Goal: Find specific page/section: Find specific page/section

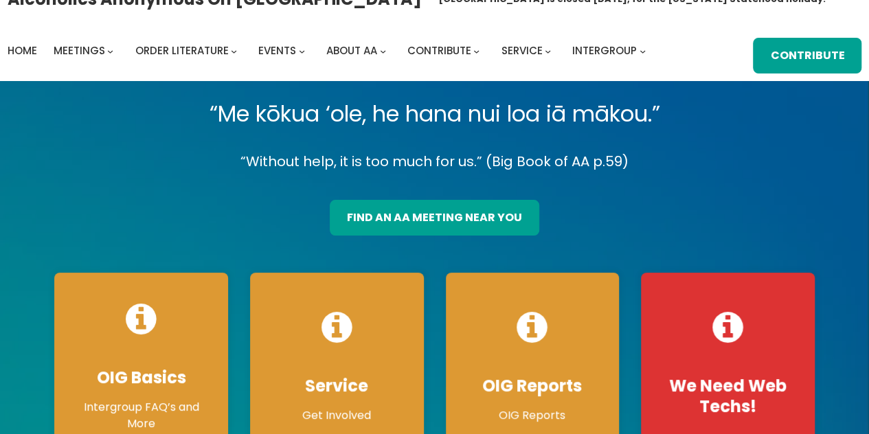
scroll to position [46, 0]
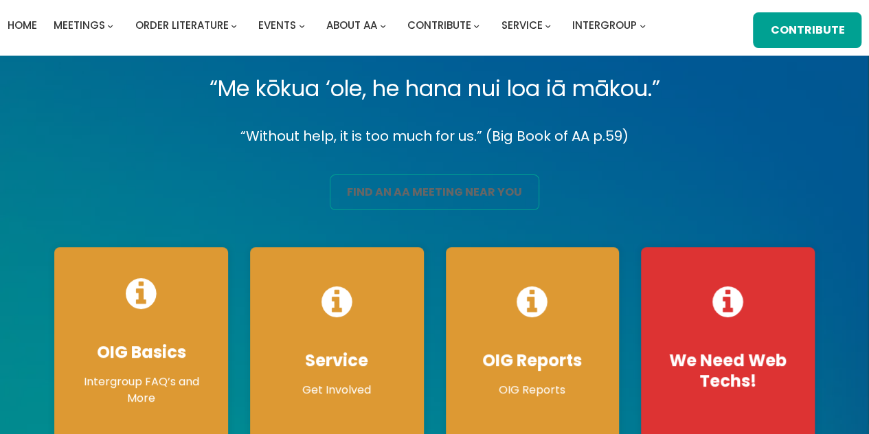
click at [478, 179] on link "find an aa meeting near you" at bounding box center [435, 193] width 210 height 36
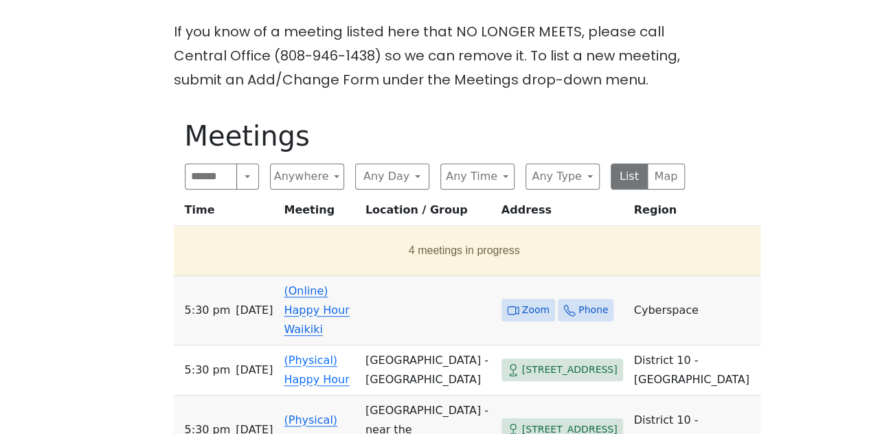
scroll to position [427, 0]
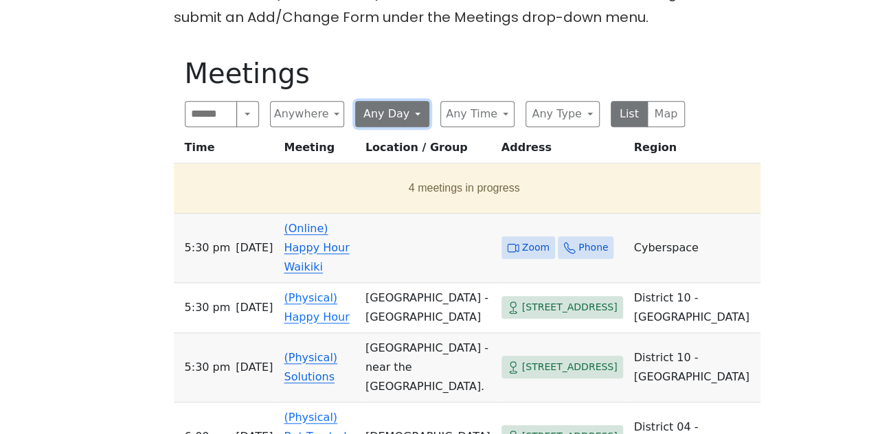
click at [421, 113] on button "Any Day" at bounding box center [392, 114] width 74 height 26
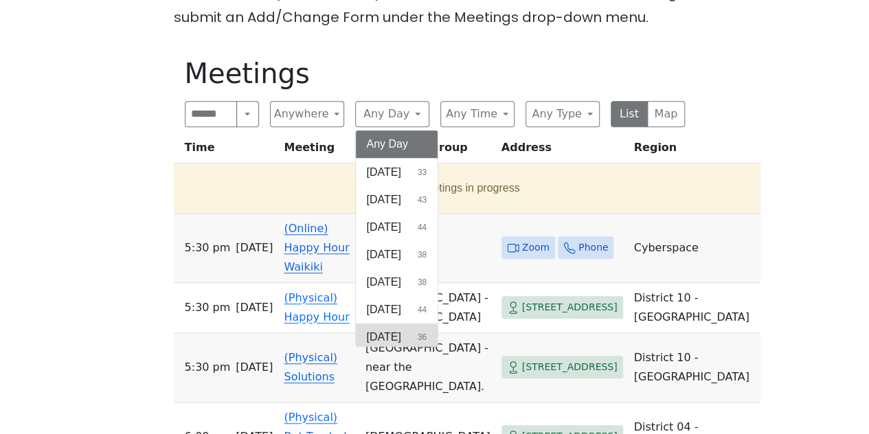
click at [401, 338] on span "[DATE]" at bounding box center [384, 337] width 34 height 16
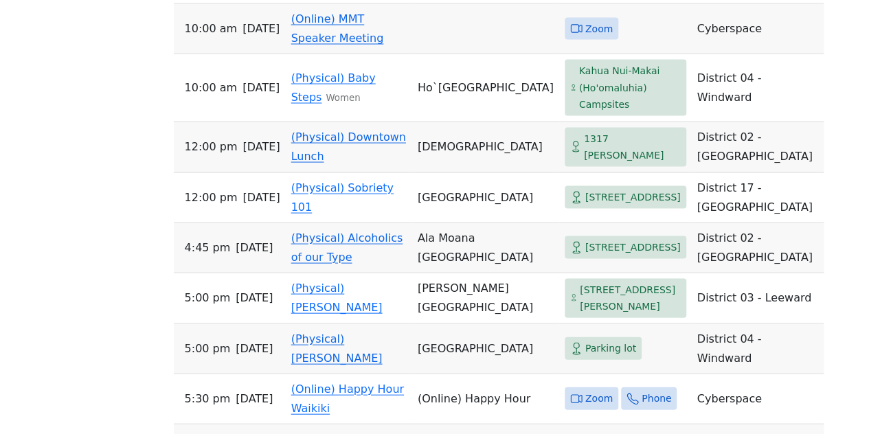
scroll to position [1339, 0]
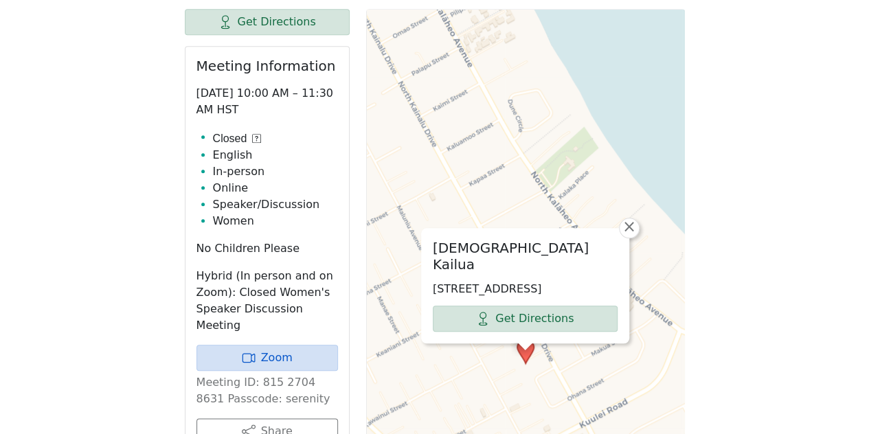
scroll to position [586, 0]
